Goal: Task Accomplishment & Management: Complete application form

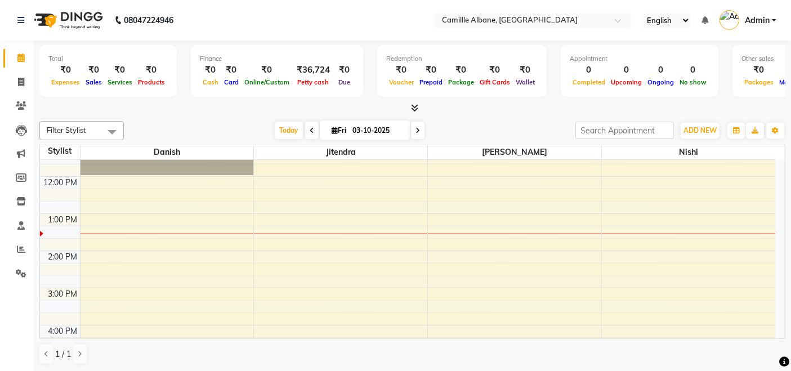
scroll to position [335, 0]
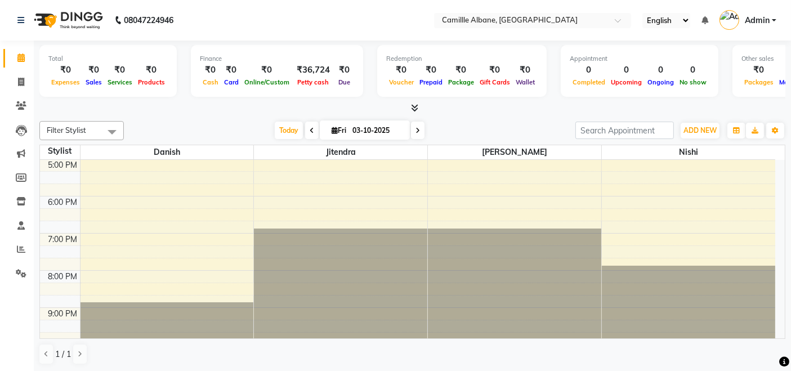
drag, startPoint x: 308, startPoint y: 4, endPoint x: 222, endPoint y: 190, distance: 204.9
drag, startPoint x: 222, startPoint y: 190, endPoint x: 247, endPoint y: 111, distance: 82.2
click at [247, 111] on div at bounding box center [412, 108] width 746 height 12
click at [417, 102] on span at bounding box center [412, 108] width 12 height 12
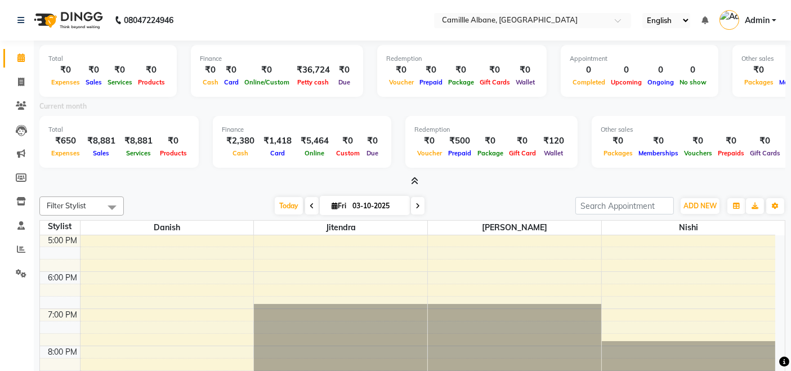
click at [417, 179] on icon at bounding box center [414, 181] width 7 height 8
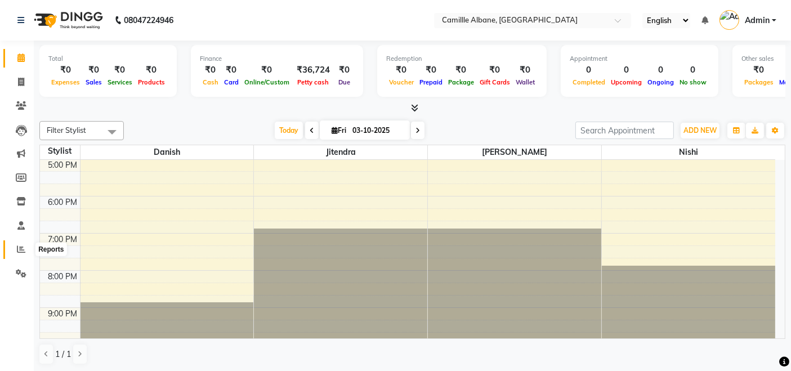
click at [17, 250] on icon at bounding box center [21, 249] width 8 height 8
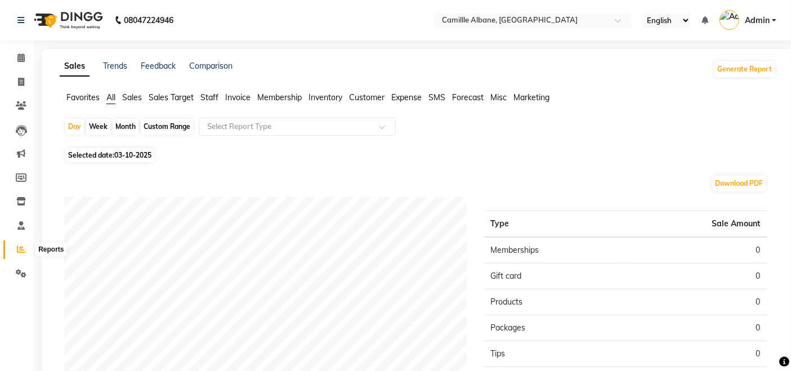
click at [21, 249] on icon at bounding box center [21, 249] width 8 height 8
click at [126, 124] on div "Month" at bounding box center [126, 127] width 26 height 16
select select "10"
select select "2025"
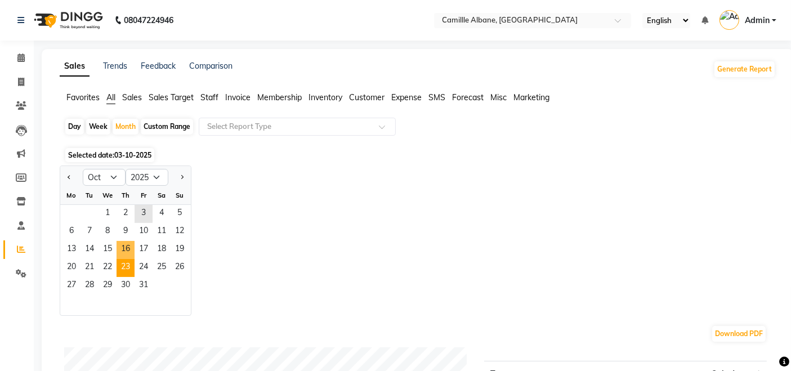
click at [123, 262] on span "23" at bounding box center [125, 268] width 18 height 18
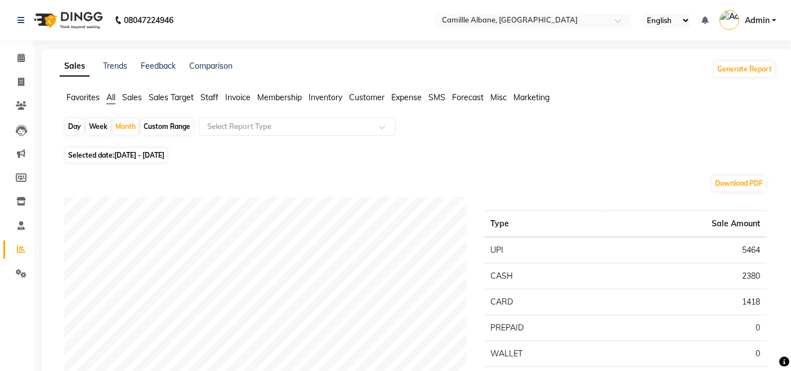
click at [207, 92] on span "Staff" at bounding box center [209, 97] width 18 height 10
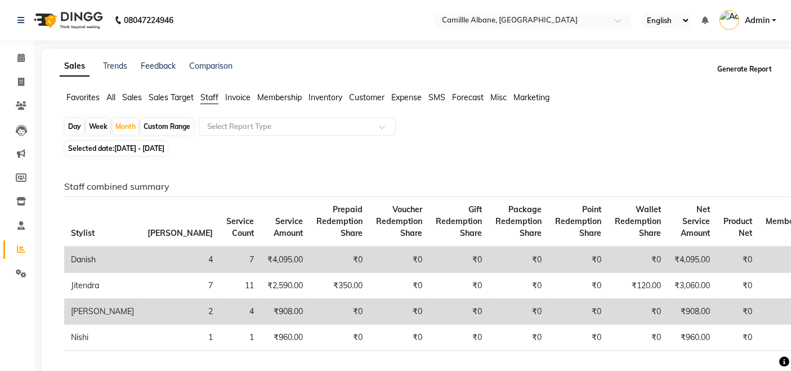
click at [753, 70] on button "Generate Report" at bounding box center [744, 69] width 60 height 16
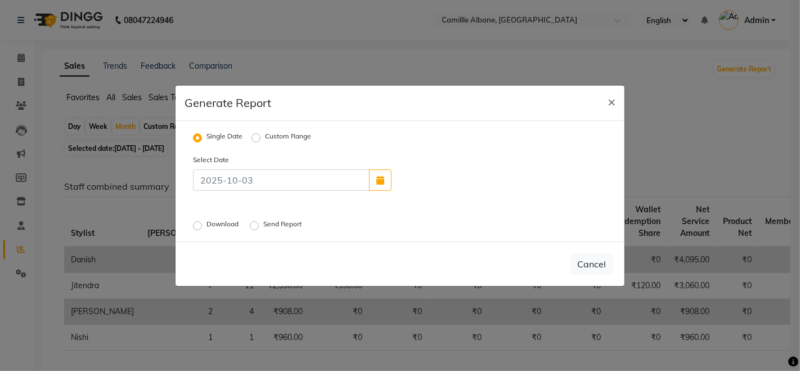
click at [206, 231] on label "Download" at bounding box center [223, 226] width 34 height 14
click at [203, 229] on input "Download" at bounding box center [199, 225] width 8 height 8
radio input "true"
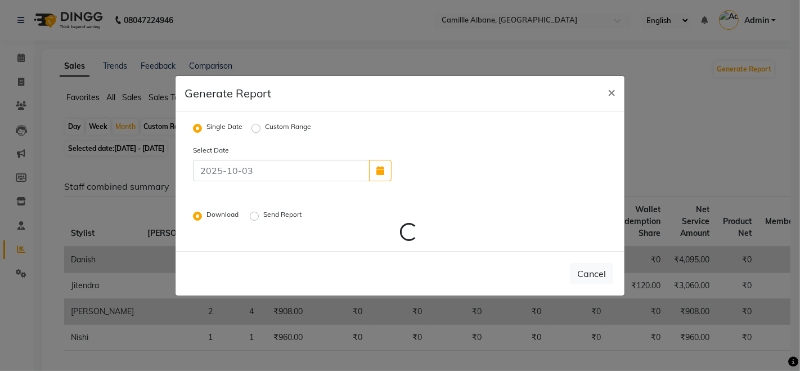
click at [265, 129] on label "Custom Range" at bounding box center [288, 129] width 46 height 14
click at [258, 129] on input "Custom Range" at bounding box center [258, 128] width 8 height 8
radio input "true"
select select "10"
select select "2025"
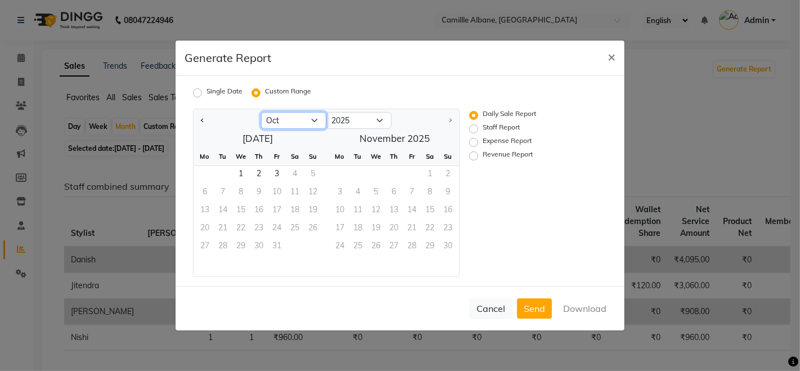
click at [315, 122] on select "Jan Feb Mar Apr May Jun [DATE] Aug Sep Oct" at bounding box center [293, 120] width 65 height 17
select select "9"
click at [261, 112] on select "Jan Feb Mar Apr May Jun [DATE] Aug Sep Oct" at bounding box center [293, 120] width 65 height 17
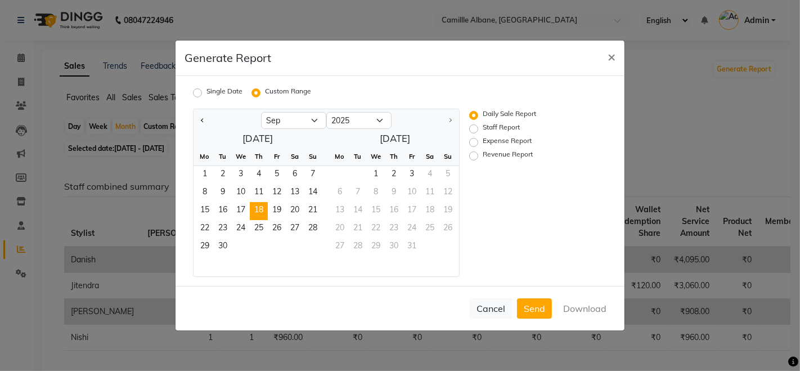
click at [262, 205] on span "18" at bounding box center [259, 211] width 18 height 18
click at [203, 173] on span "1" at bounding box center [205, 175] width 18 height 18
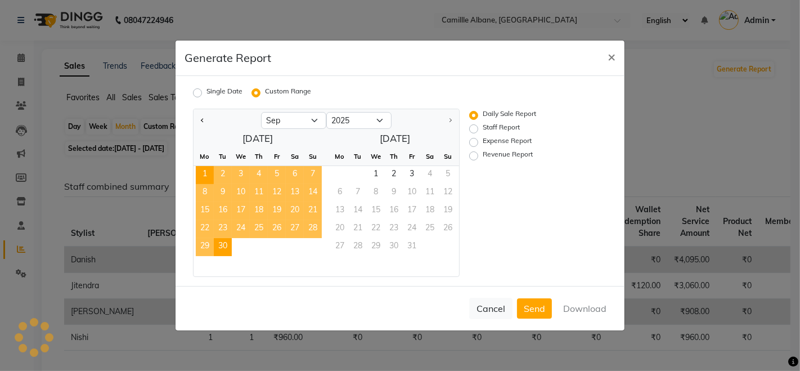
click at [226, 246] on span "30" at bounding box center [223, 247] width 18 height 18
click at [583, 309] on button "Download" at bounding box center [584, 308] width 57 height 20
click at [610, 62] on span "×" at bounding box center [612, 56] width 8 height 17
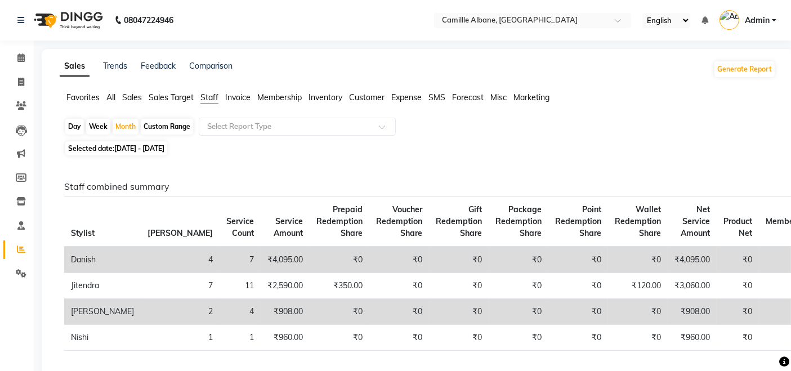
click at [613, 125] on div "Day Week Month Custom Range Select Report Type" at bounding box center [417, 128] width 707 height 20
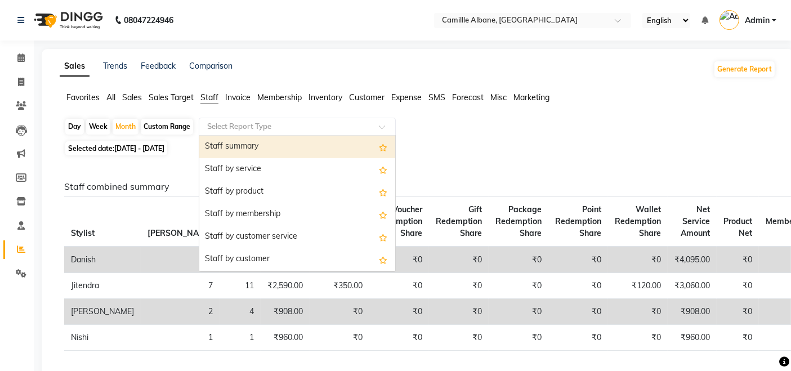
click at [285, 123] on input "text" at bounding box center [286, 126] width 162 height 11
click at [303, 155] on div "Staff summary" at bounding box center [297, 147] width 196 height 23
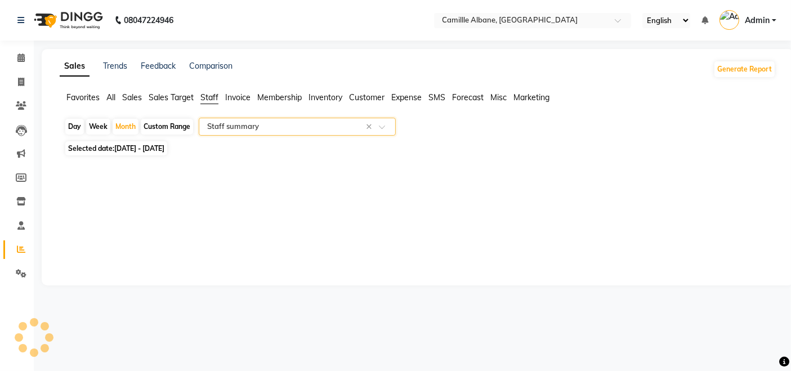
select select "full_report"
select select "csv"
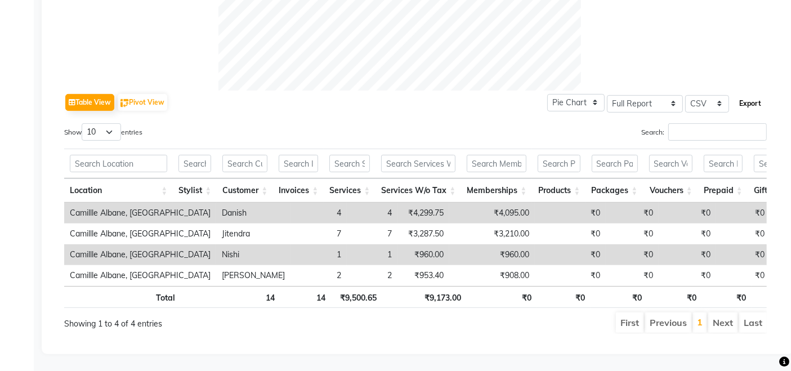
click at [740, 94] on button "Export" at bounding box center [749, 103] width 31 height 19
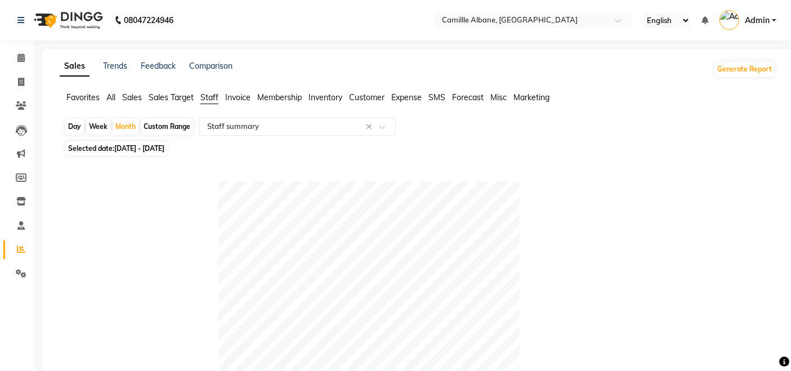
click at [147, 149] on span "[DATE] - [DATE]" at bounding box center [139, 148] width 50 height 8
select select "10"
select select "2025"
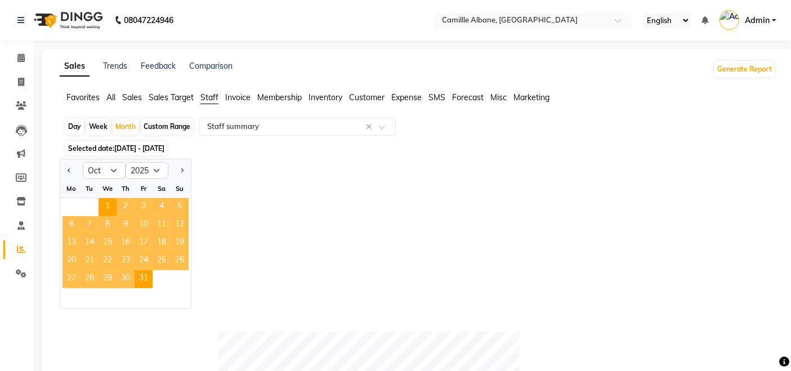
click at [63, 169] on div at bounding box center [71, 170] width 23 height 18
click at [67, 172] on button "Previous month" at bounding box center [69, 170] width 9 height 18
select select "9"
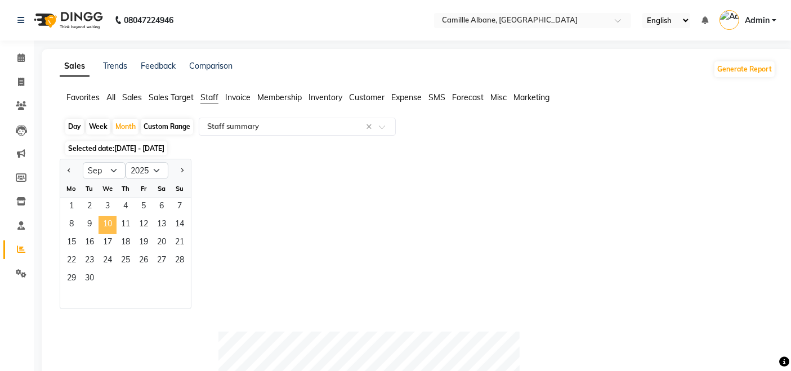
click at [124, 236] on span "18" at bounding box center [125, 243] width 18 height 18
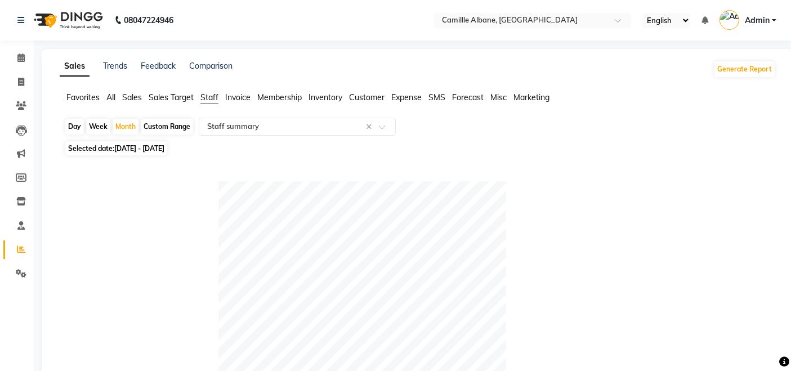
click at [392, 113] on div "Favorites All Sales Sales Target Staff Invoice Membership Inventory Customer Ex…" at bounding box center [417, 102] width 733 height 21
click at [325, 129] on input "text" at bounding box center [286, 126] width 162 height 11
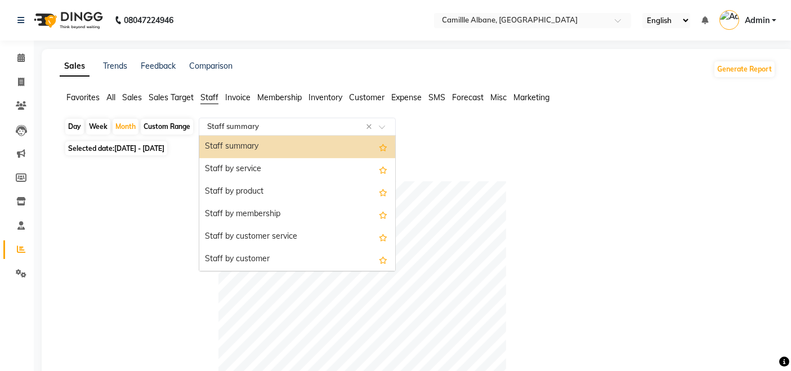
click at [255, 144] on div "Staff summary" at bounding box center [297, 147] width 196 height 23
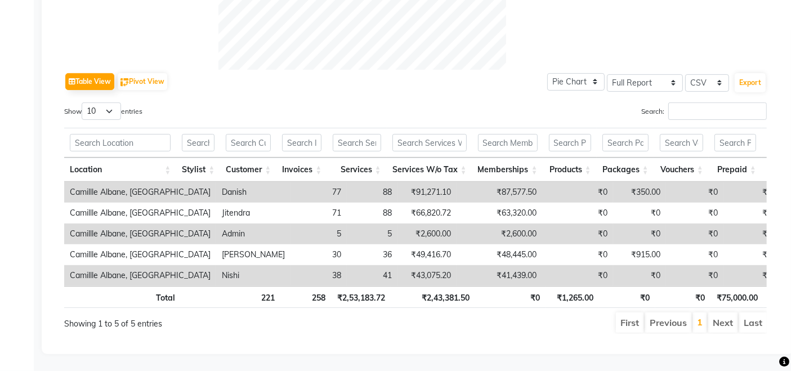
click at [461, 320] on ul "First Previous 1 Next Last" at bounding box center [565, 322] width 403 height 20
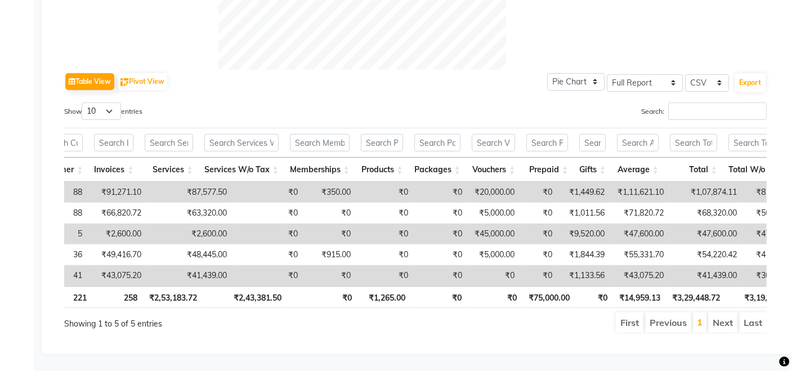
scroll to position [0, 309]
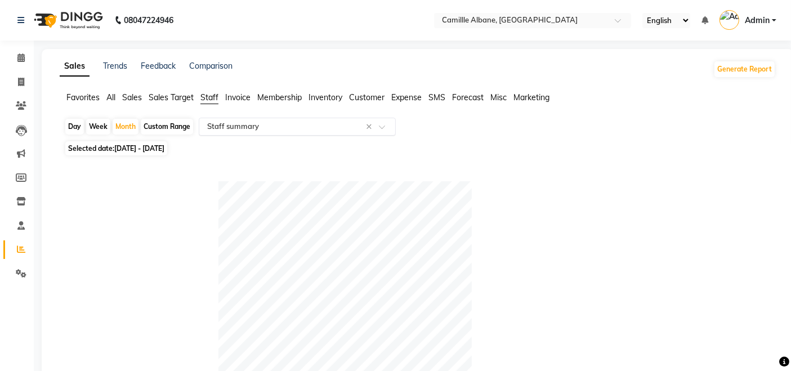
click at [331, 128] on input "text" at bounding box center [286, 126] width 162 height 11
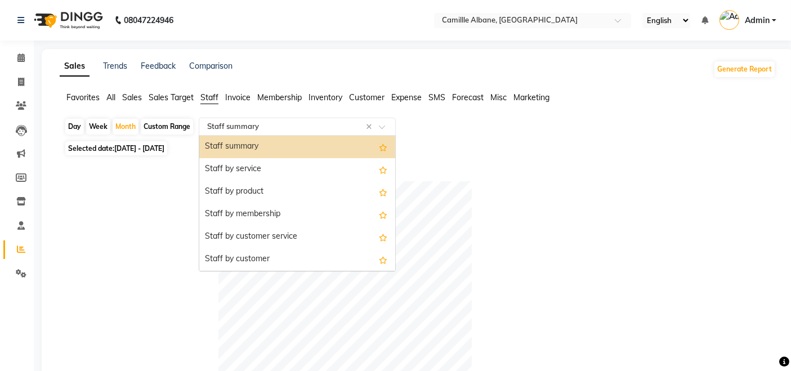
click at [312, 149] on div "Staff summary" at bounding box center [297, 147] width 196 height 23
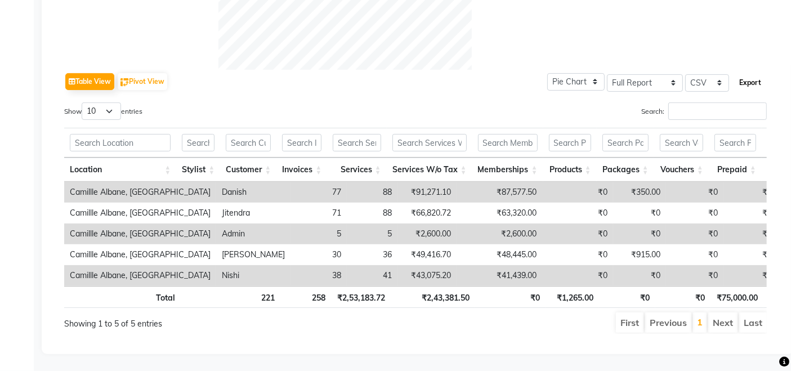
click at [753, 73] on button "Export" at bounding box center [749, 82] width 31 height 19
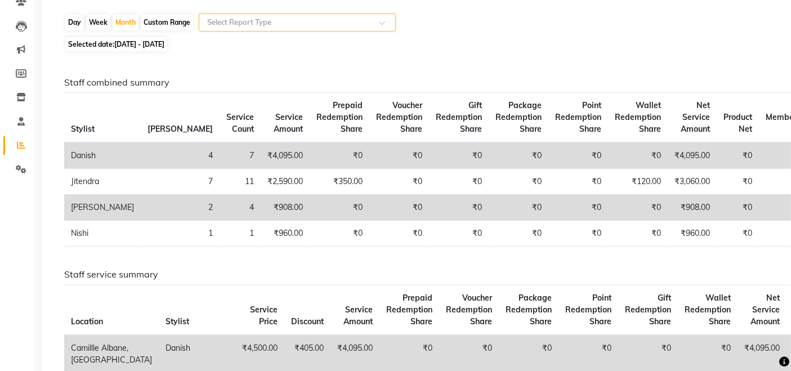
scroll to position [0, 0]
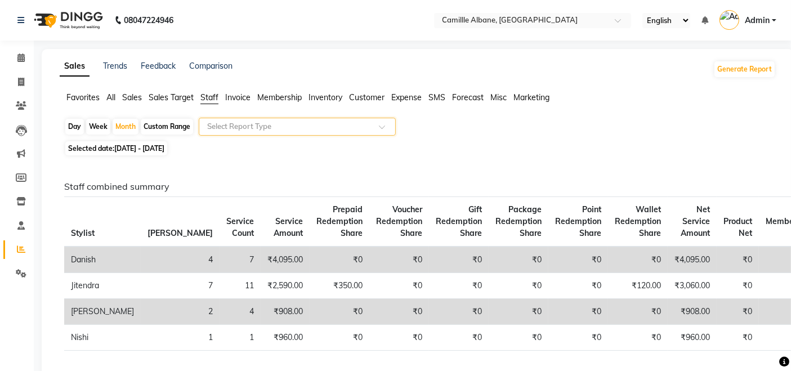
click at [155, 146] on span "[DATE] - [DATE]" at bounding box center [139, 148] width 50 height 8
select select "9"
select select "2025"
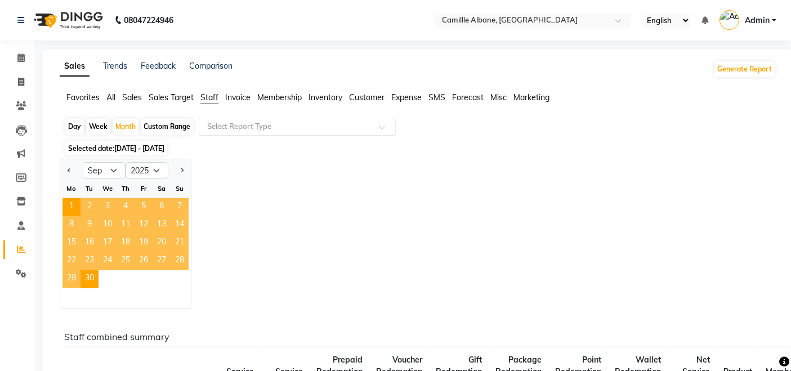
click at [74, 172] on div at bounding box center [71, 170] width 23 height 18
click at [182, 168] on button "Next month" at bounding box center [181, 170] width 9 height 18
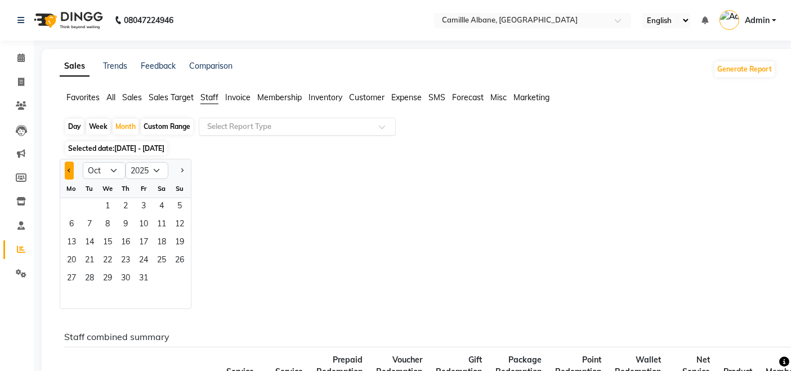
click at [68, 171] on span "Previous month" at bounding box center [70, 170] width 4 height 4
select select "9"
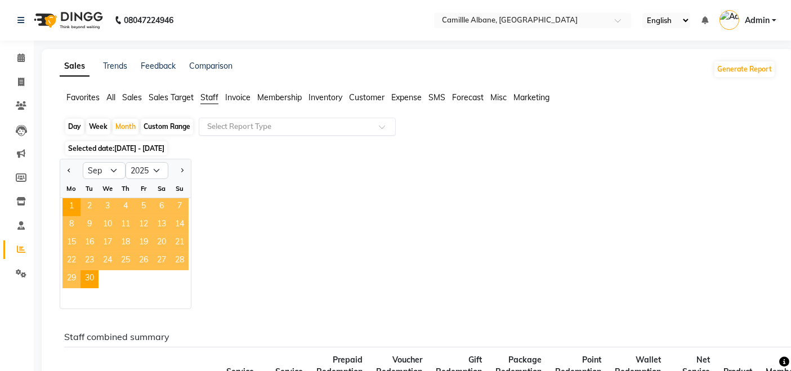
click at [130, 223] on span "11" at bounding box center [125, 225] width 18 height 18
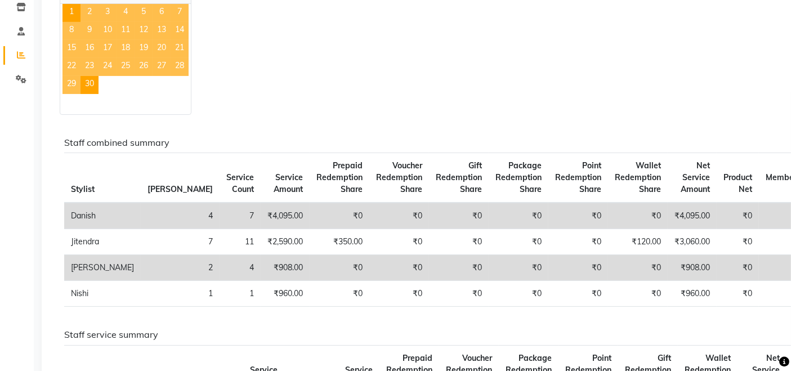
scroll to position [208, 0]
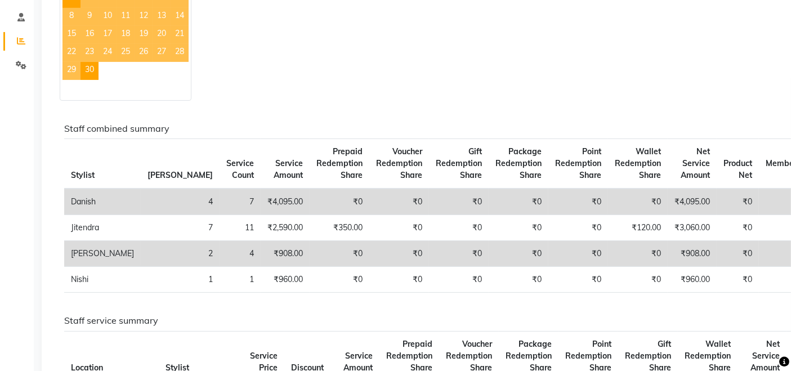
click at [385, 117] on div "Staff combined summary Stylist Bill Count Service Count Service Amount Prepaid …" at bounding box center [415, 366] width 720 height 530
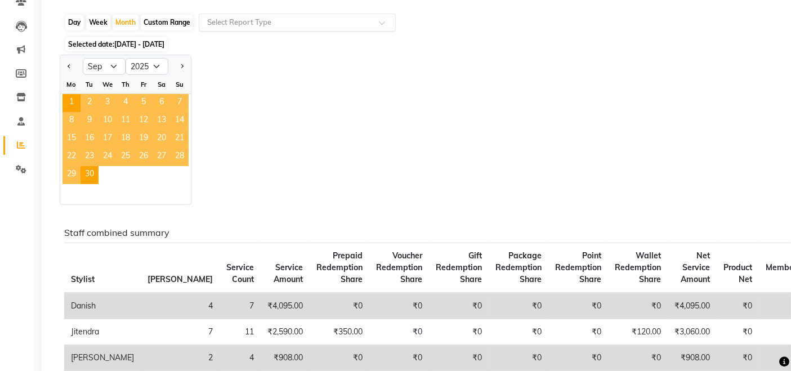
click at [385, 117] on div "Jan Feb Mar Apr May Jun [DATE] Aug Sep Oct Nov [DATE] 2016 2017 2018 2019 2020 …" at bounding box center [418, 130] width 716 height 150
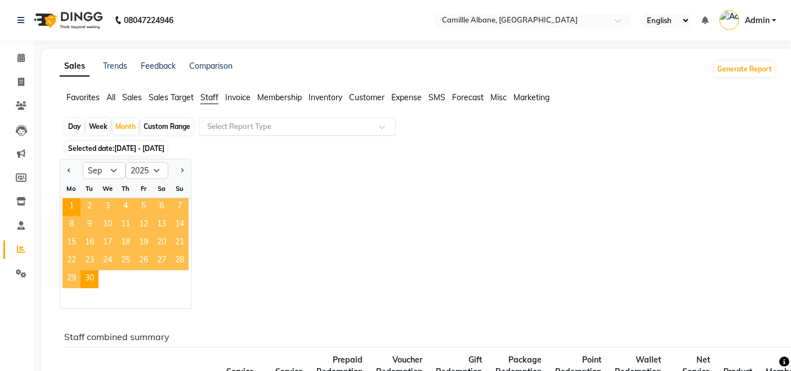
click at [537, 168] on div "Jan Feb Mar Apr May Jun [DATE] Aug Sep Oct Nov [DATE] 2016 2017 2018 2019 2020 …" at bounding box center [418, 234] width 716 height 150
click at [130, 220] on span "11" at bounding box center [125, 225] width 18 height 18
click at [240, 122] on input "text" at bounding box center [286, 126] width 162 height 11
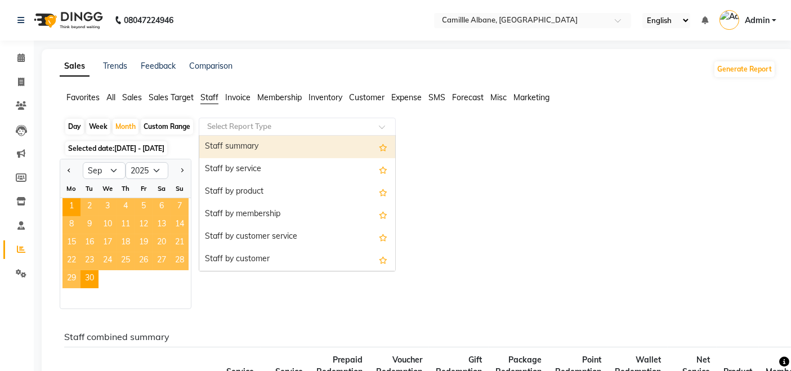
click at [240, 122] on input "text" at bounding box center [286, 126] width 162 height 11
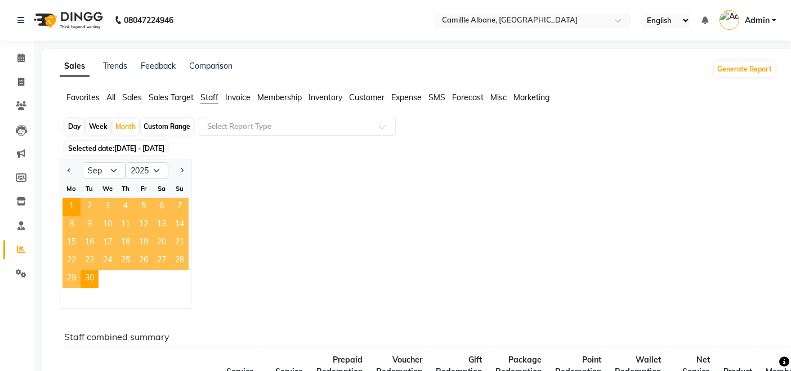
click at [209, 103] on li "Staff" at bounding box center [209, 98] width 18 height 12
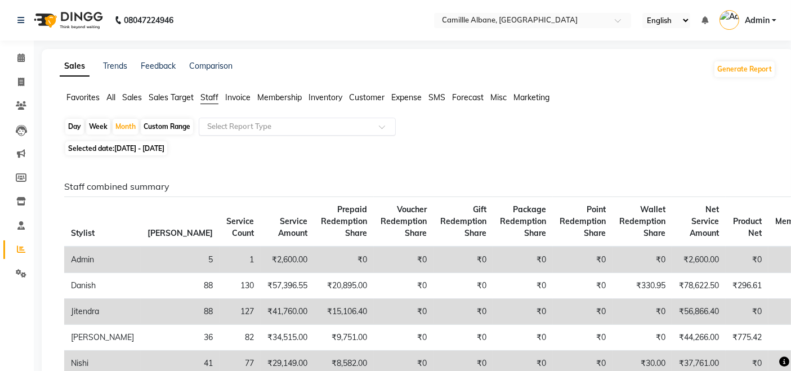
click at [296, 121] on input "text" at bounding box center [286, 126] width 162 height 11
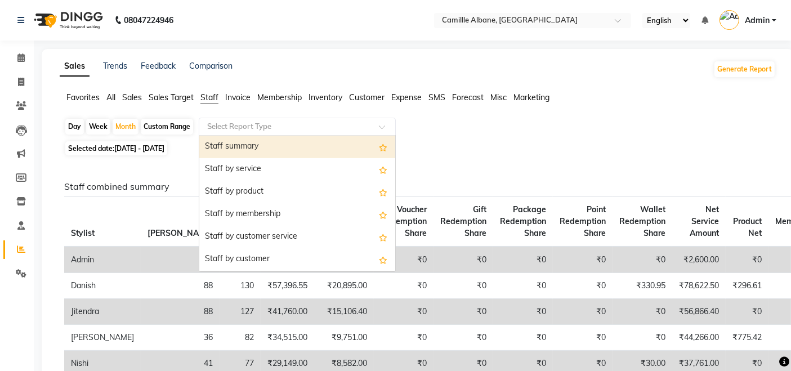
click at [283, 150] on div "Staff summary" at bounding box center [297, 147] width 196 height 23
select select "full_report"
select select "csv"
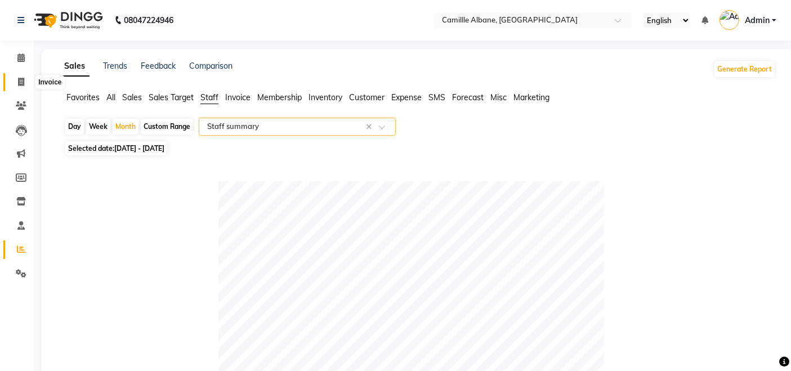
click at [18, 82] on icon at bounding box center [21, 82] width 6 height 8
select select "service"
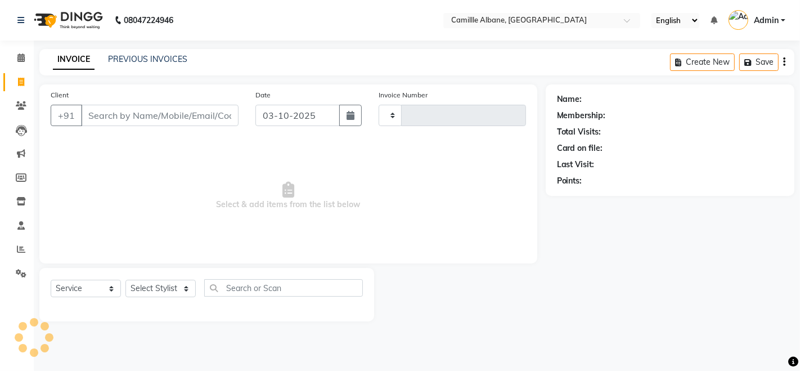
type input "1205"
select select "7025"
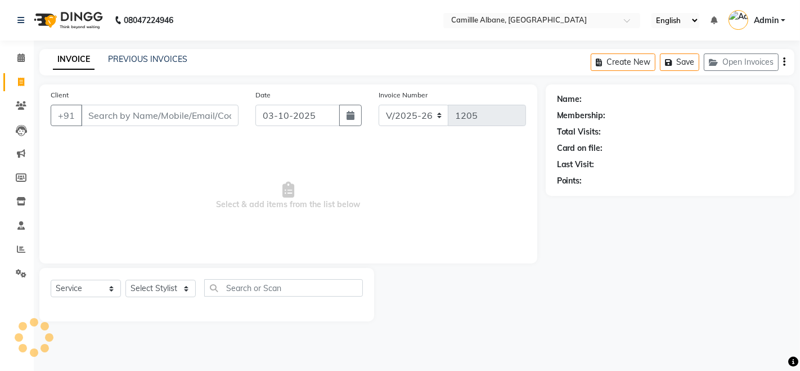
click at [151, 116] on input "Client" at bounding box center [160, 115] width 158 height 21
type input "8106764782"
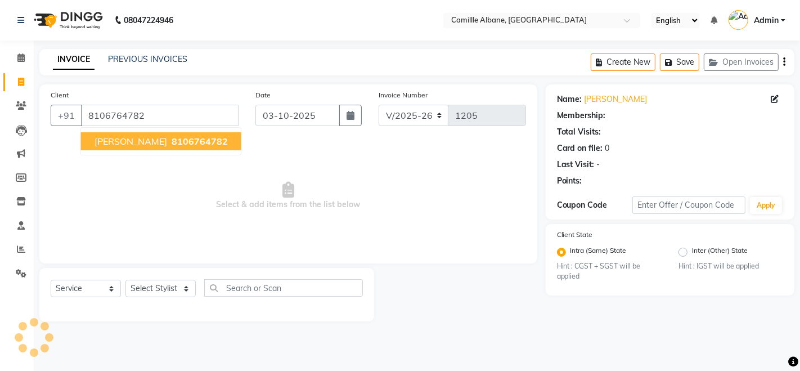
select select "1: Object"
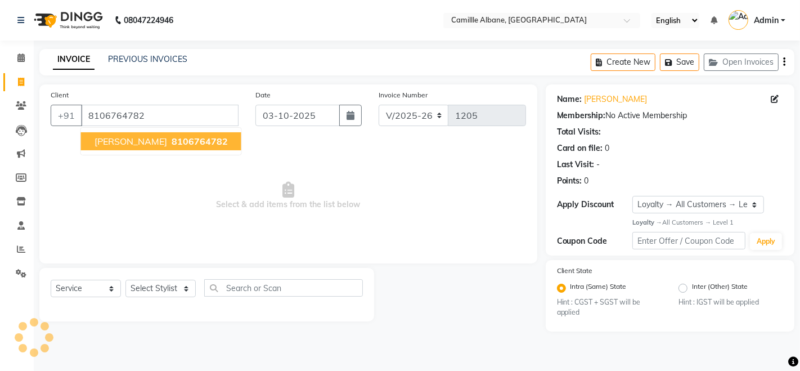
click at [172, 142] on span "8106764782" at bounding box center [200, 141] width 56 height 11
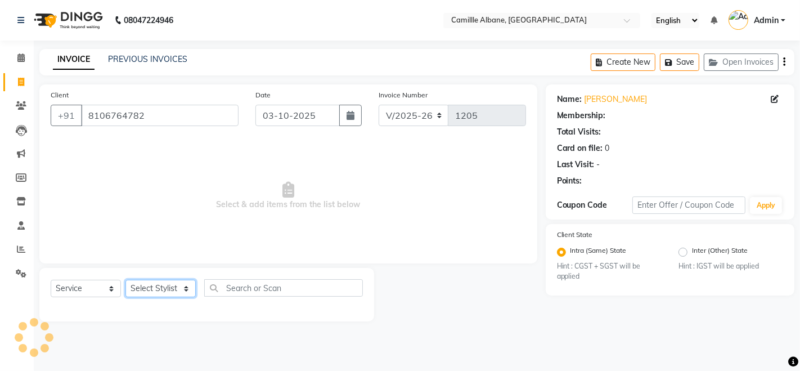
click at [154, 291] on select "Select Stylist" at bounding box center [160, 288] width 70 height 17
select select "57813"
click at [125, 280] on select "Select Stylist Admin Danish Dr, [PERSON_NAME] K T [PERSON_NAME] [PERSON_NAME]" at bounding box center [160, 288] width 70 height 17
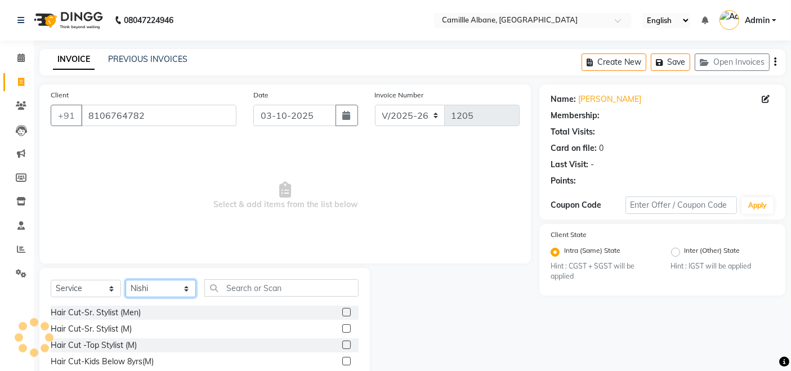
select select "1: Object"
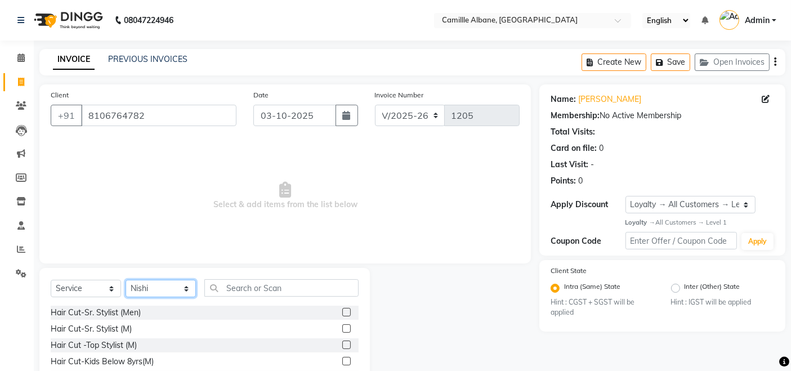
scroll to position [79, 0]
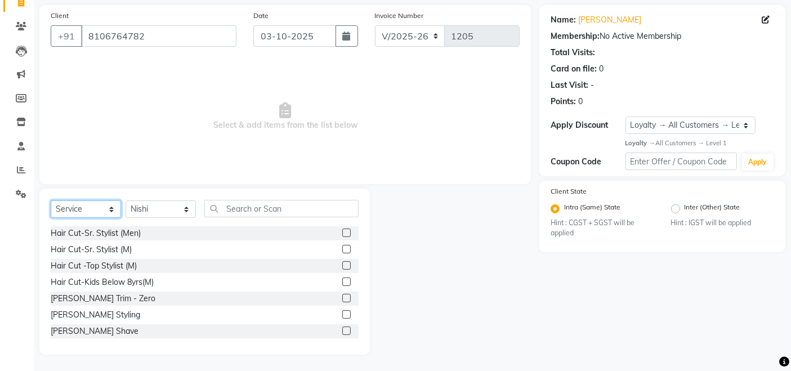
click at [57, 201] on select "Select Service Product Membership Package Voucher Prepaid Gift Card" at bounding box center [86, 208] width 70 height 17
select select "P"
click at [51, 200] on select "Select Service Product Membership Package Voucher Prepaid Gift Card" at bounding box center [86, 208] width 70 height 17
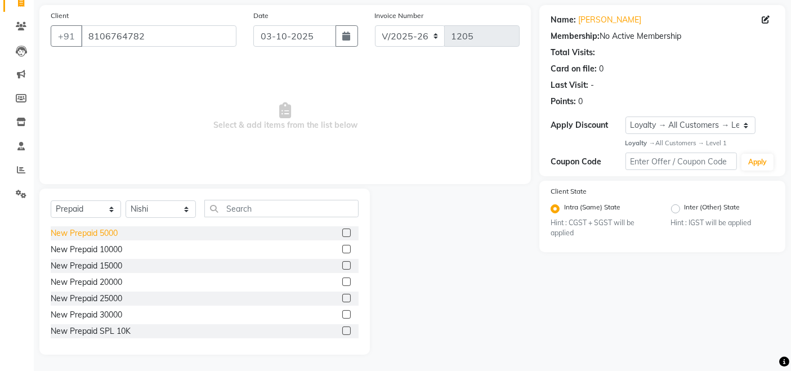
click at [107, 233] on div "New Prepaid 5000" at bounding box center [84, 233] width 67 height 12
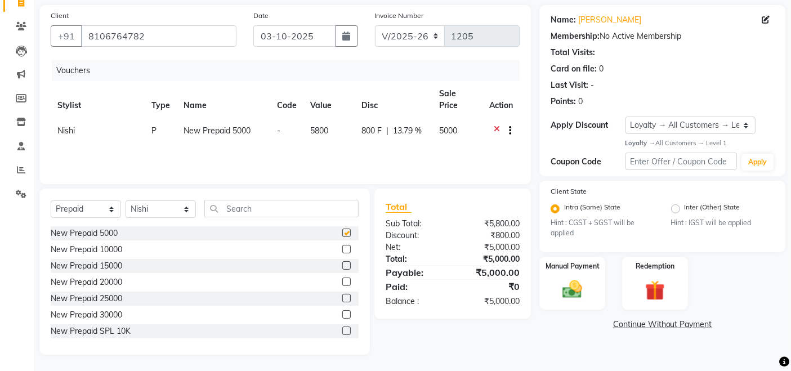
checkbox input "false"
click at [585, 289] on img at bounding box center [572, 289] width 34 height 24
click at [693, 326] on span "CASH" at bounding box center [683, 324] width 24 height 13
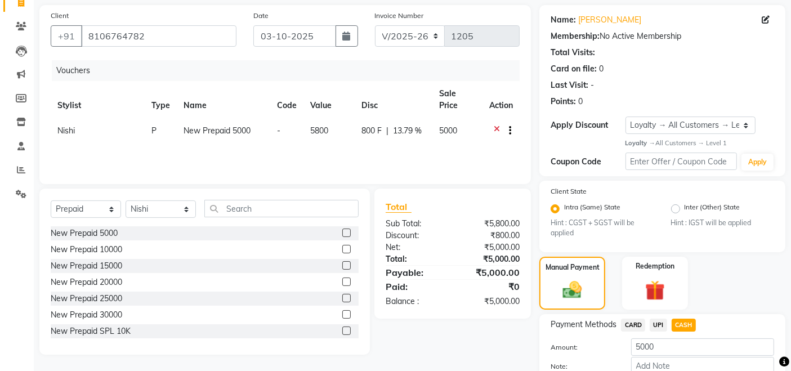
scroll to position [145, 0]
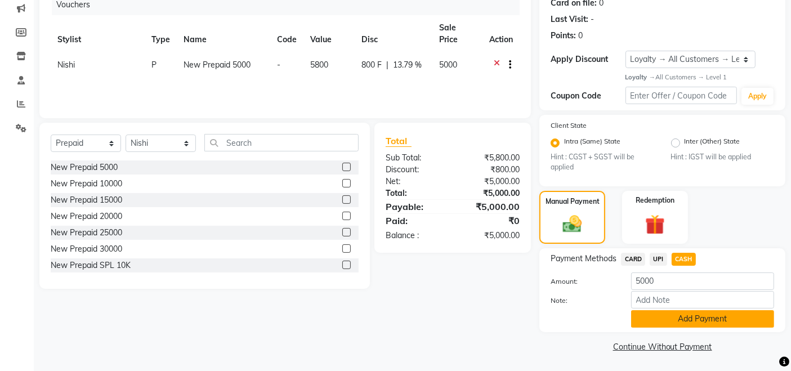
click at [699, 321] on button "Add Payment" at bounding box center [702, 318] width 143 height 17
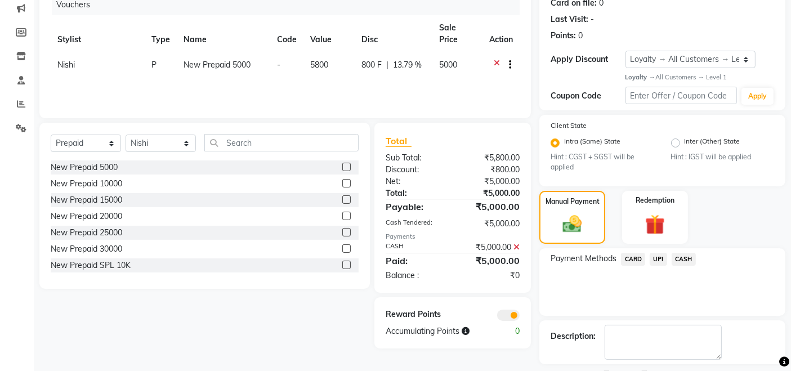
scroll to position [192, 0]
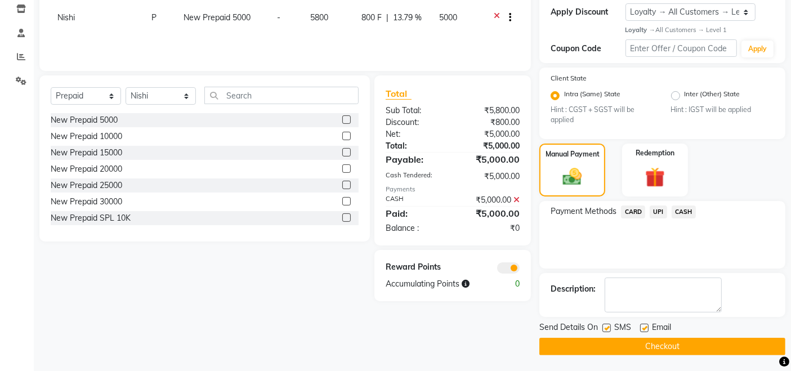
click at [694, 343] on button "Checkout" at bounding box center [662, 346] width 246 height 17
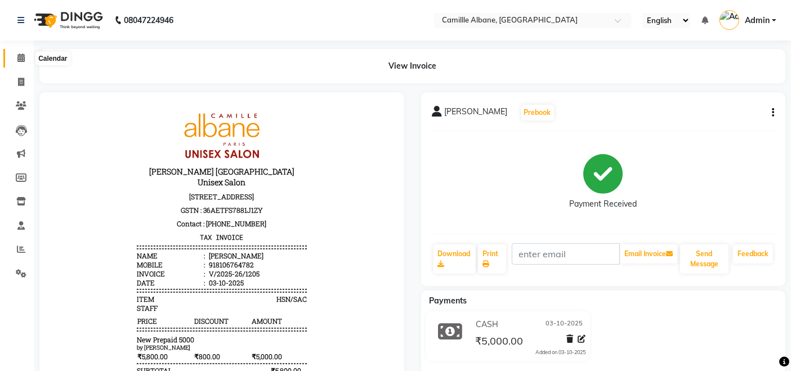
click at [22, 58] on icon at bounding box center [20, 57] width 7 height 8
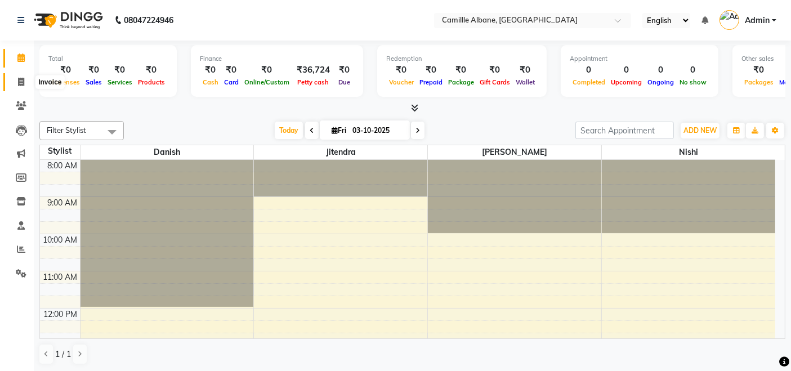
click at [19, 79] on icon at bounding box center [21, 82] width 6 height 8
select select "7025"
select select "service"
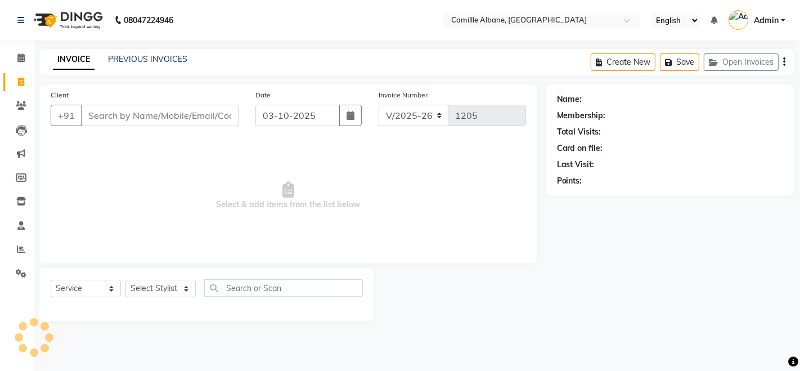
click at [117, 118] on input "Client" at bounding box center [160, 115] width 158 height 21
type input "8106764782"
click at [203, 120] on button "Add Client" at bounding box center [210, 115] width 58 height 21
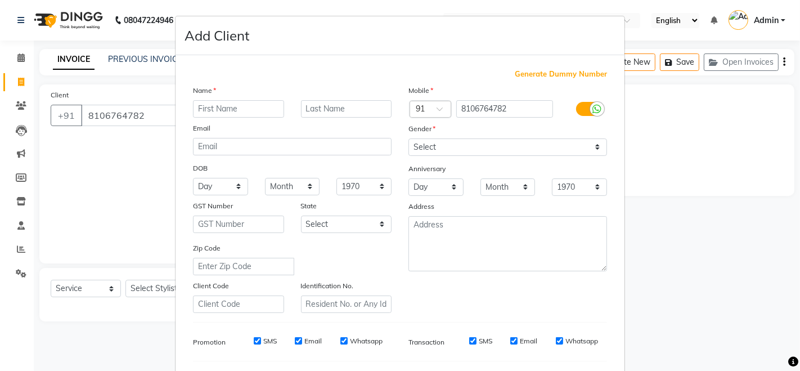
click at [232, 105] on input "text" at bounding box center [238, 108] width 91 height 17
type input "[PERSON_NAME]"
click at [421, 152] on select "Select Male Female Other Prefer Not To Say" at bounding box center [507, 146] width 199 height 17
select select "male"
click at [408, 138] on select "Select Male Female Other Prefer Not To Say" at bounding box center [507, 146] width 199 height 17
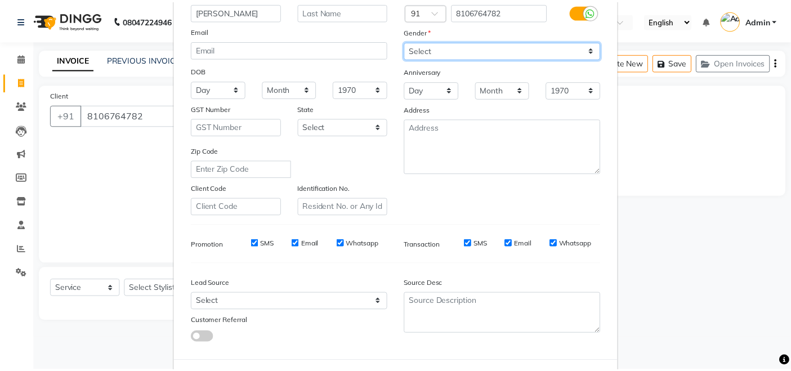
scroll to position [147, 0]
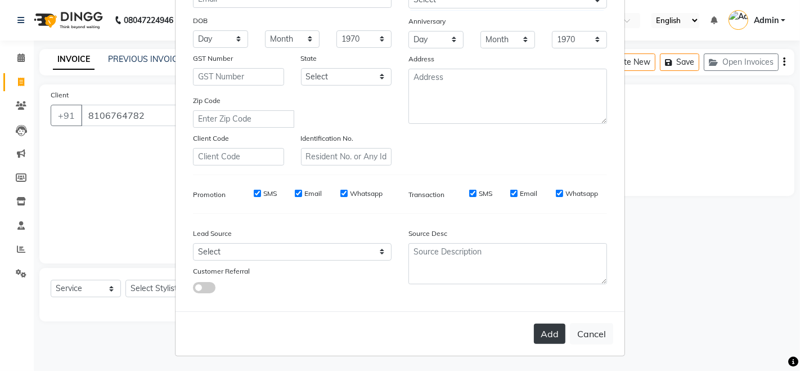
click at [555, 335] on button "Add" at bounding box center [550, 334] width 32 height 20
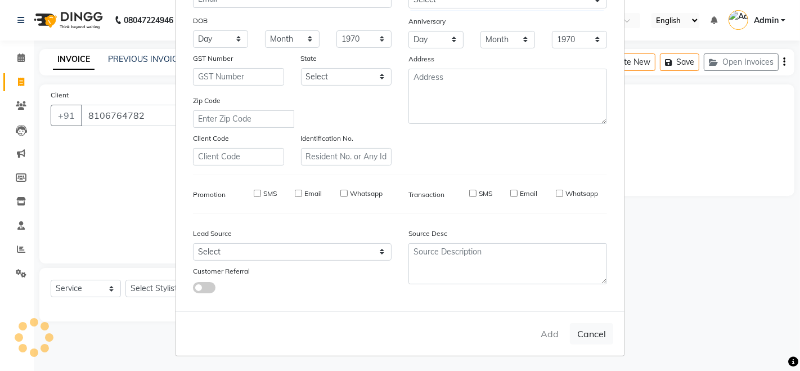
select select
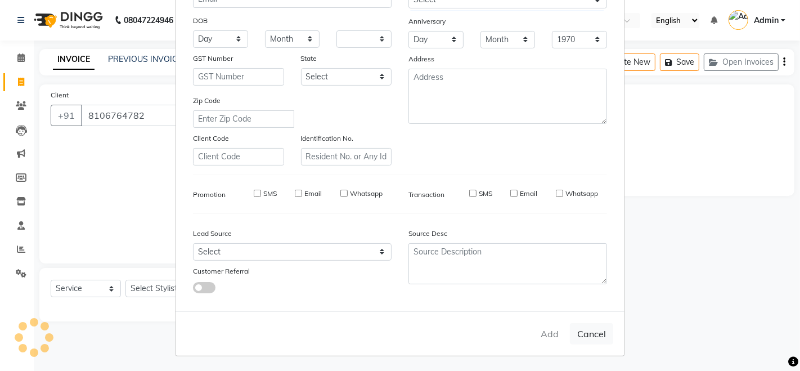
select select
checkbox input "false"
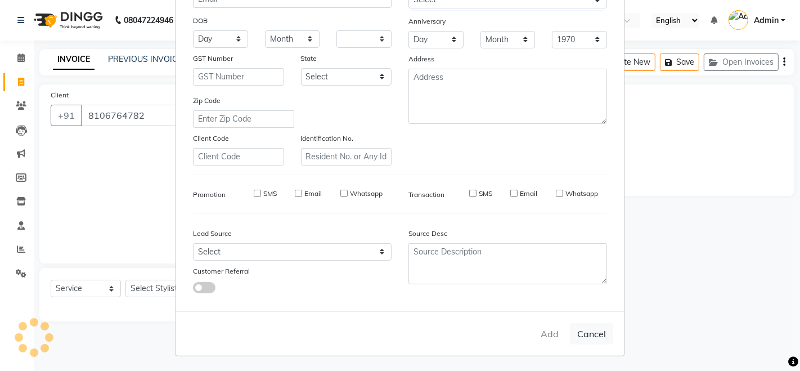
checkbox input "false"
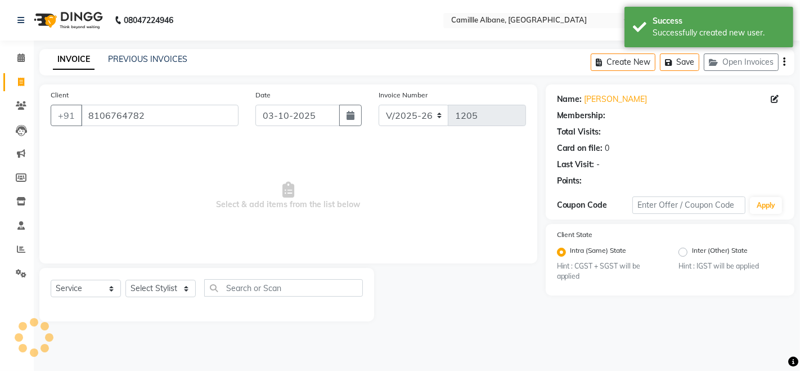
select select "1: Object"
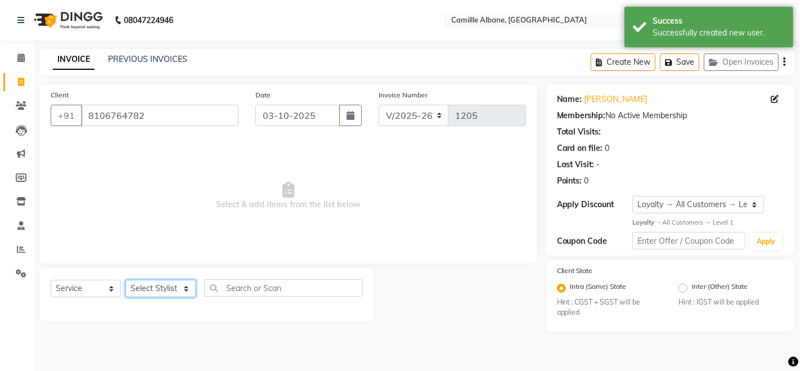
drag, startPoint x: 165, startPoint y: 295, endPoint x: 168, endPoint y: 286, distance: 8.9
click at [165, 295] on select "Select Stylist Admin Danish Dr, [PERSON_NAME] K T [PERSON_NAME] [PERSON_NAME]" at bounding box center [160, 288] width 70 height 17
select select "57813"
click at [125, 280] on select "Select Stylist Admin Danish Dr, [PERSON_NAME] K T [PERSON_NAME] [PERSON_NAME]" at bounding box center [160, 288] width 70 height 17
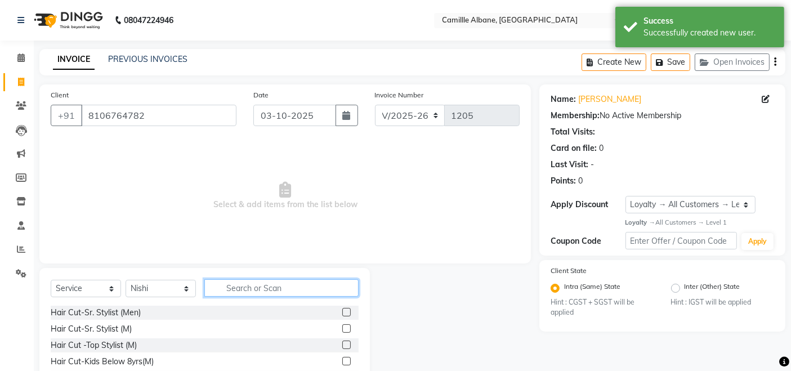
click at [252, 285] on input "text" at bounding box center [281, 287] width 154 height 17
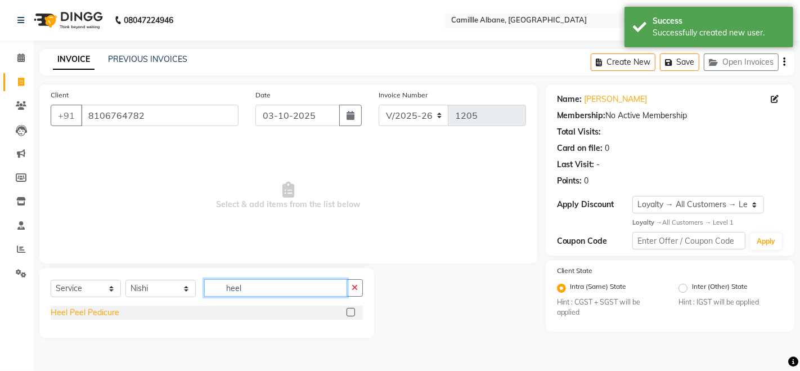
type input "heel"
click at [98, 314] on div "Heel Peel Pedicure" at bounding box center [85, 313] width 69 height 12
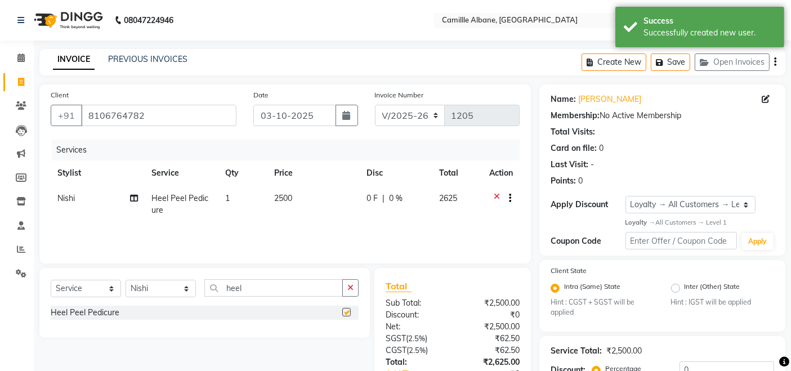
checkbox input "false"
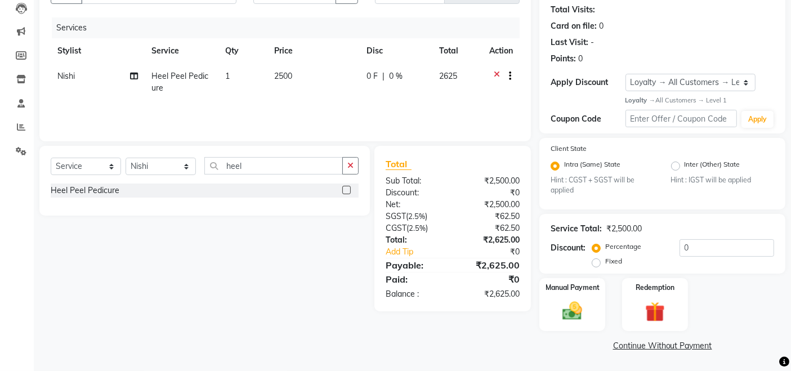
scroll to position [0, 0]
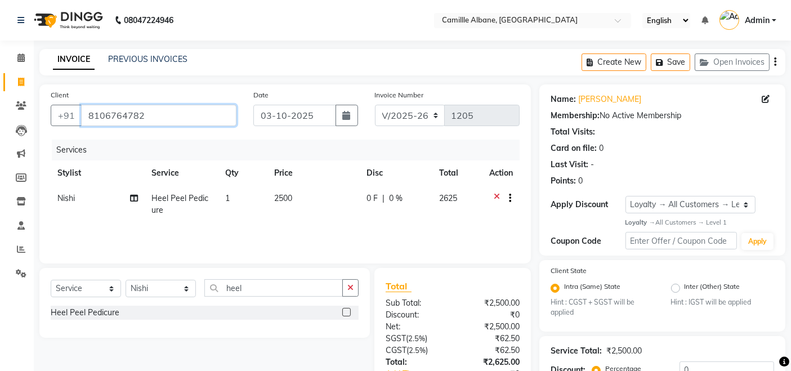
click at [128, 115] on input "8106764782" at bounding box center [158, 115] width 155 height 21
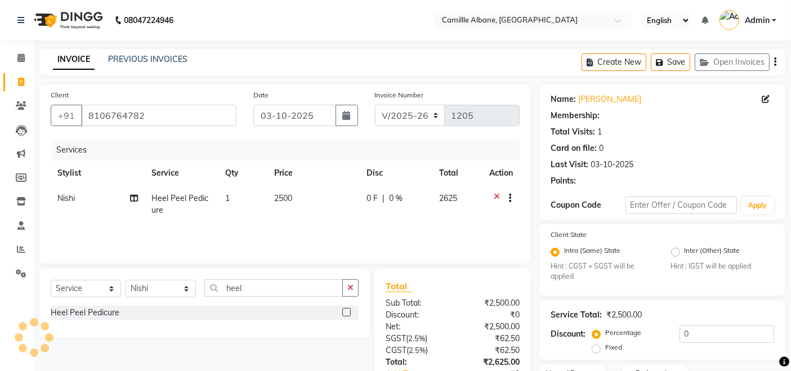
select select "1: Object"
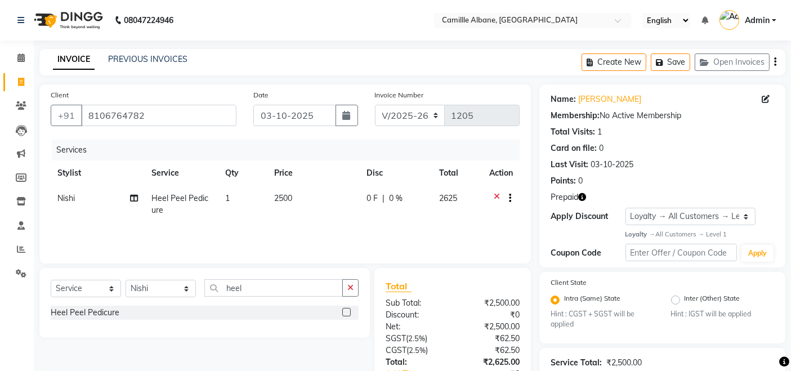
scroll to position [133, 0]
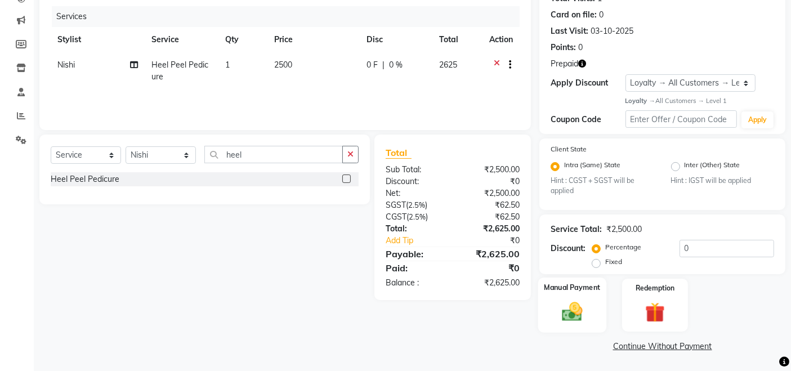
click at [569, 312] on img at bounding box center [572, 312] width 34 height 24
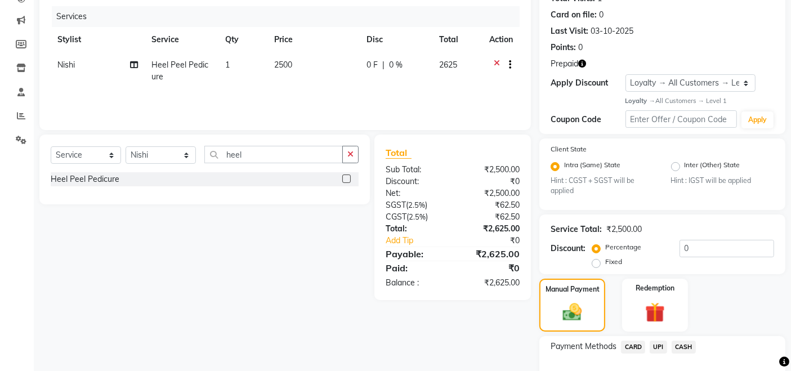
scroll to position [205, 0]
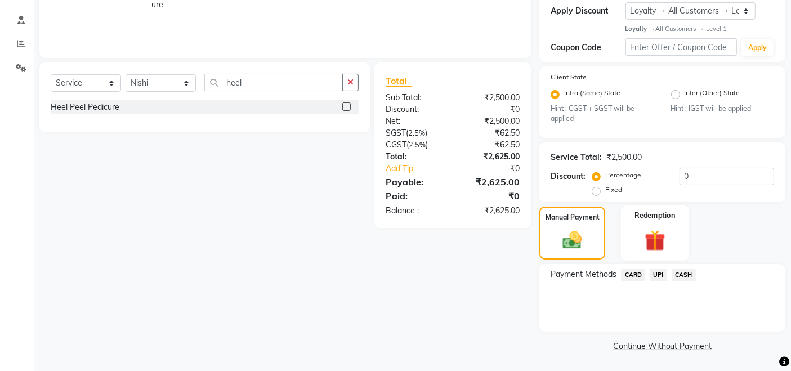
click at [663, 243] on img at bounding box center [654, 241] width 34 height 26
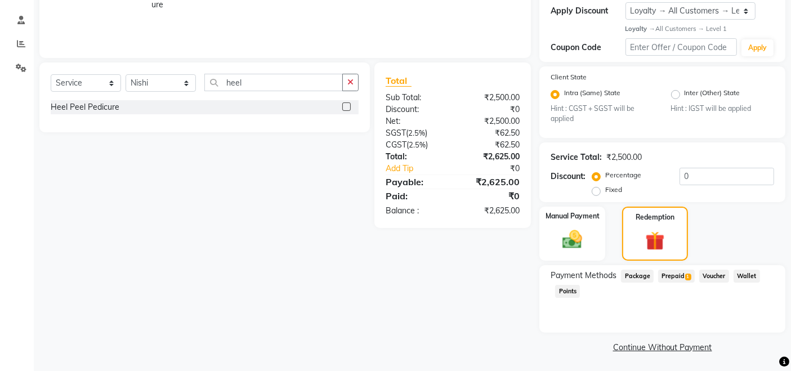
click at [677, 272] on span "Prepaid 1" at bounding box center [676, 276] width 37 height 13
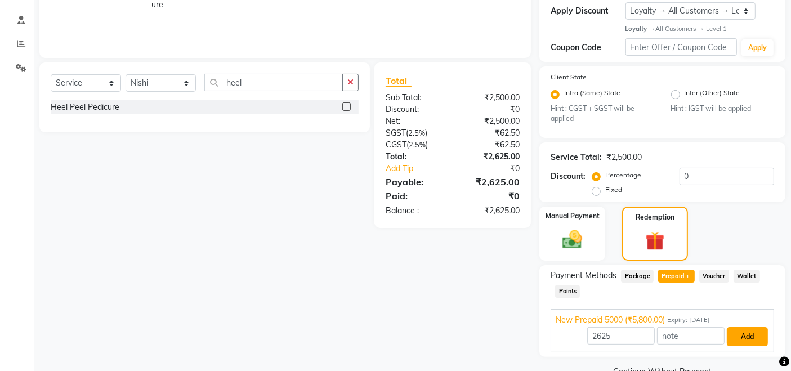
click at [744, 332] on button "Add" at bounding box center [746, 336] width 41 height 19
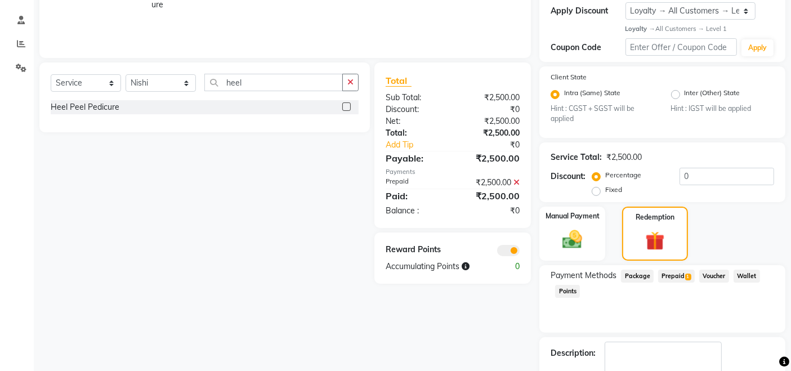
scroll to position [270, 0]
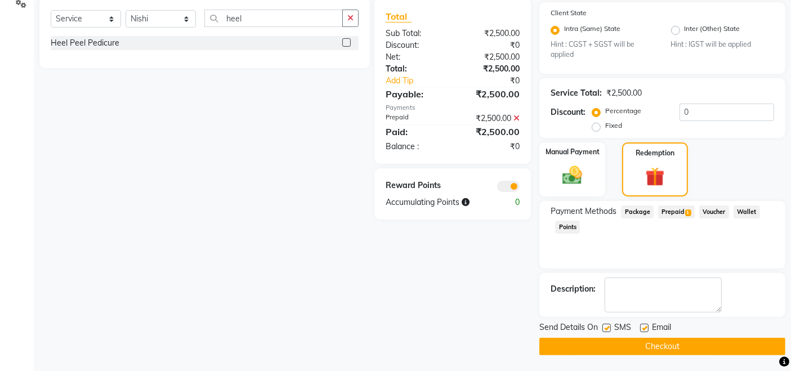
click at [733, 338] on button "Checkout" at bounding box center [662, 346] width 246 height 17
